Goal: Task Accomplishment & Management: Complete application form

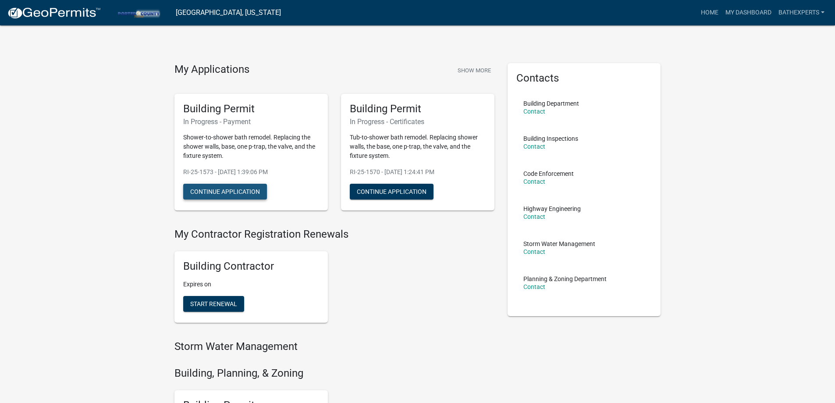
click at [235, 189] on button "Continue Application" at bounding box center [225, 192] width 84 height 16
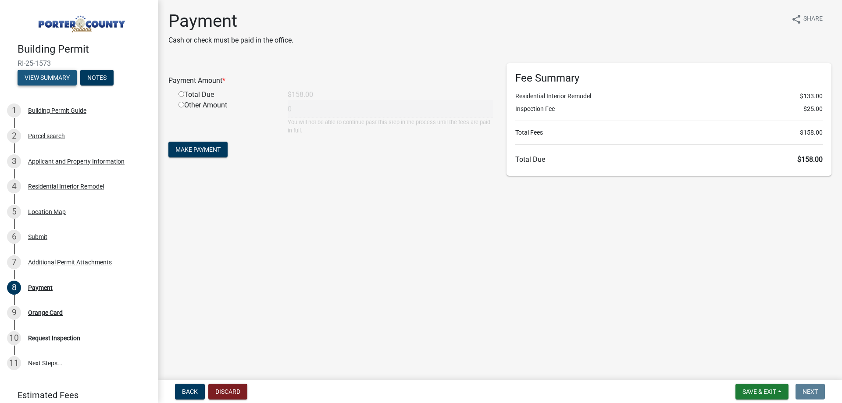
click at [45, 75] on button "View Summary" at bounding box center [47, 78] width 59 height 16
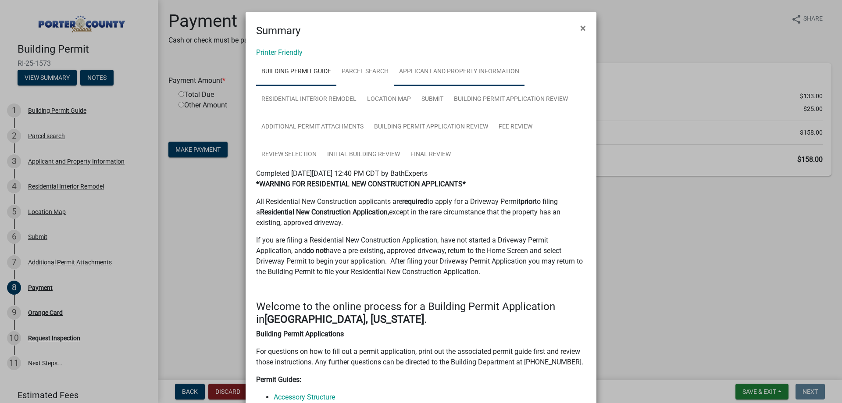
click at [446, 74] on link "Applicant and Property Information" at bounding box center [459, 72] width 131 height 28
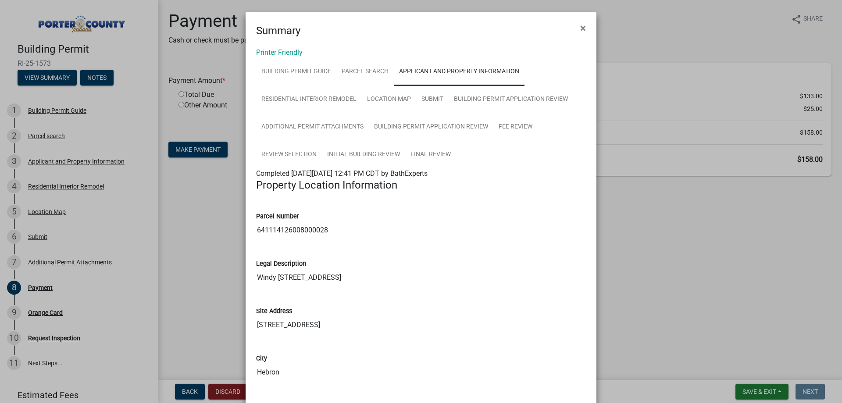
click at [691, 173] on ngb-modal-window "Summary × Printer Friendly Building Permit Guide Parcel search Applicant and Pr…" at bounding box center [421, 201] width 842 height 403
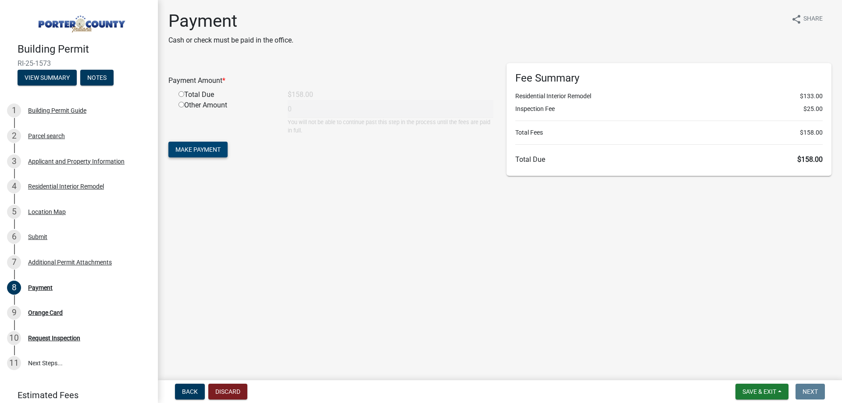
click at [205, 152] on span "Make Payment" at bounding box center [197, 149] width 45 height 7
click at [182, 106] on input "radio" at bounding box center [181, 105] width 6 height 6
radio input "true"
type input "158"
click at [195, 150] on span "Make Payment" at bounding box center [197, 149] width 45 height 7
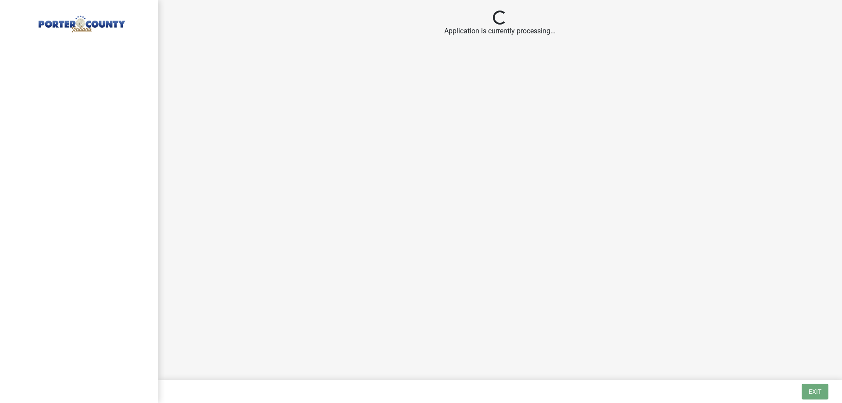
click at [485, 198] on main "Loading... Application is currently processing..." at bounding box center [500, 188] width 684 height 377
click at [508, 110] on main "Loading... Application is currently processing..." at bounding box center [500, 188] width 684 height 377
click at [75, 18] on img at bounding box center [81, 21] width 126 height 25
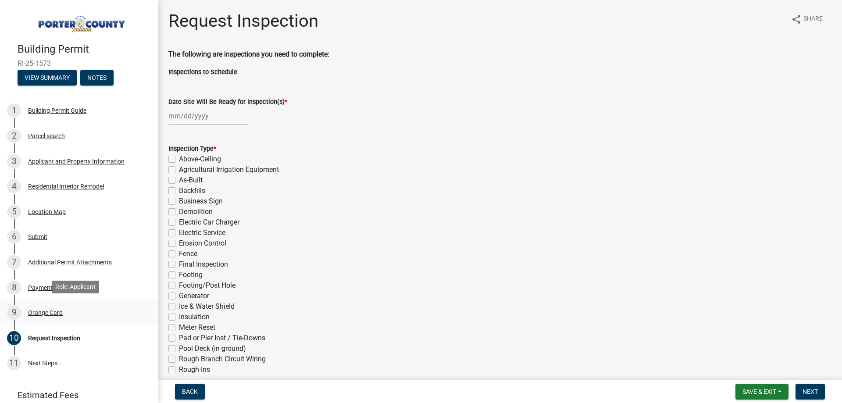
click at [48, 311] on div "Orange Card" at bounding box center [45, 313] width 35 height 6
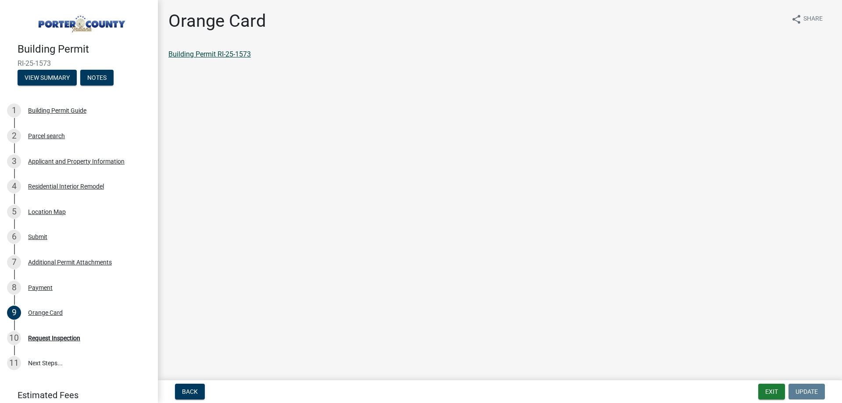
click at [234, 53] on link "Building Permit RI-25-1573" at bounding box center [209, 54] width 82 height 8
